Goal: Information Seeking & Learning: Check status

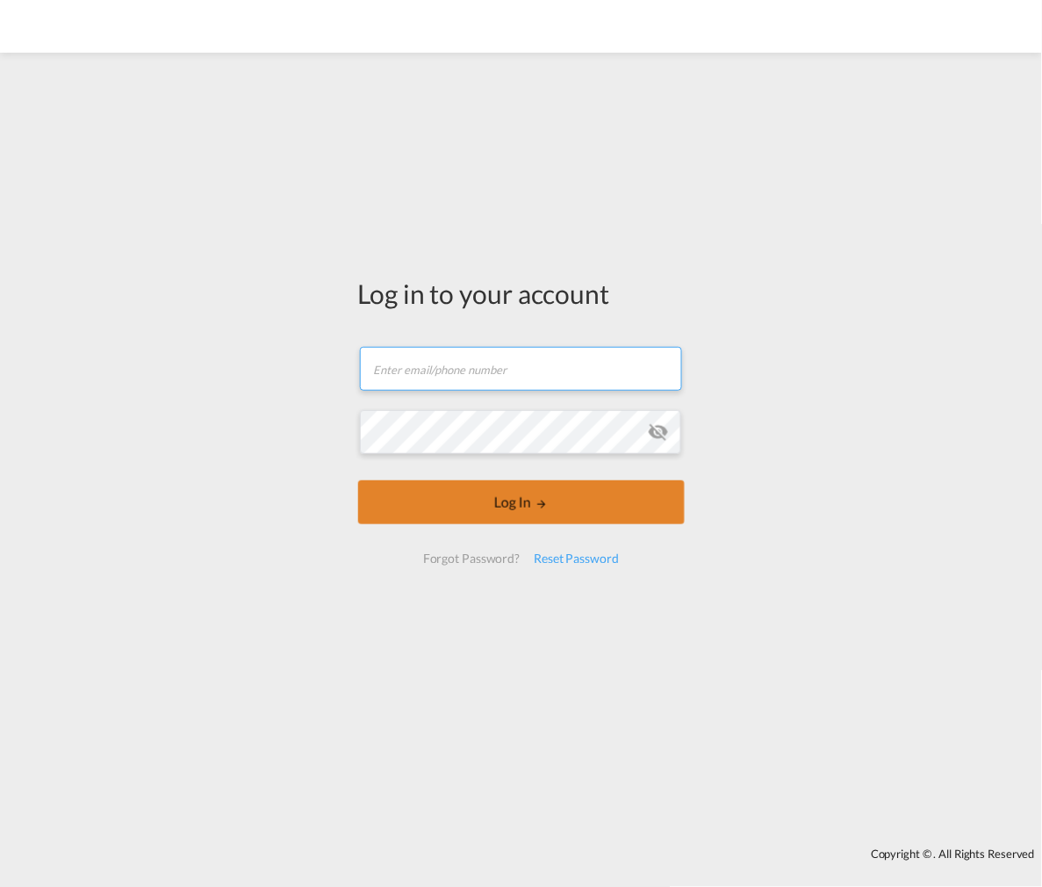
type input "[EMAIL_ADDRESS][DOMAIN_NAME]"
click at [485, 501] on button "Log In" at bounding box center [521, 502] width 327 height 44
